Goal: Navigation & Orientation: Find specific page/section

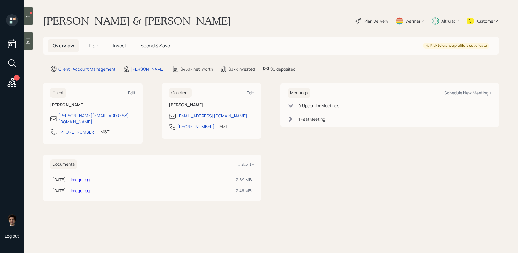
click at [363, 23] on div "Plan Delivery" at bounding box center [372, 20] width 34 height 13
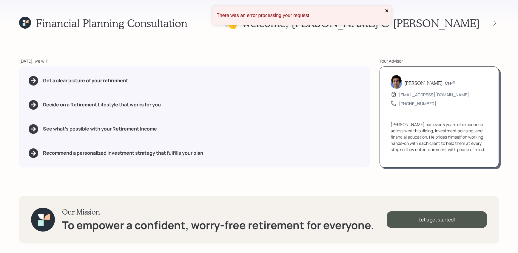
click at [387, 12] on icon "close" at bounding box center [387, 10] width 4 height 5
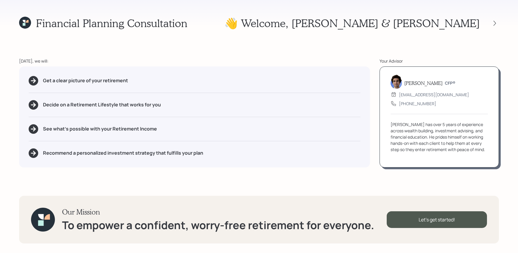
click at [21, 25] on icon at bounding box center [25, 23] width 12 height 12
